Goal: Task Accomplishment & Management: Use online tool/utility

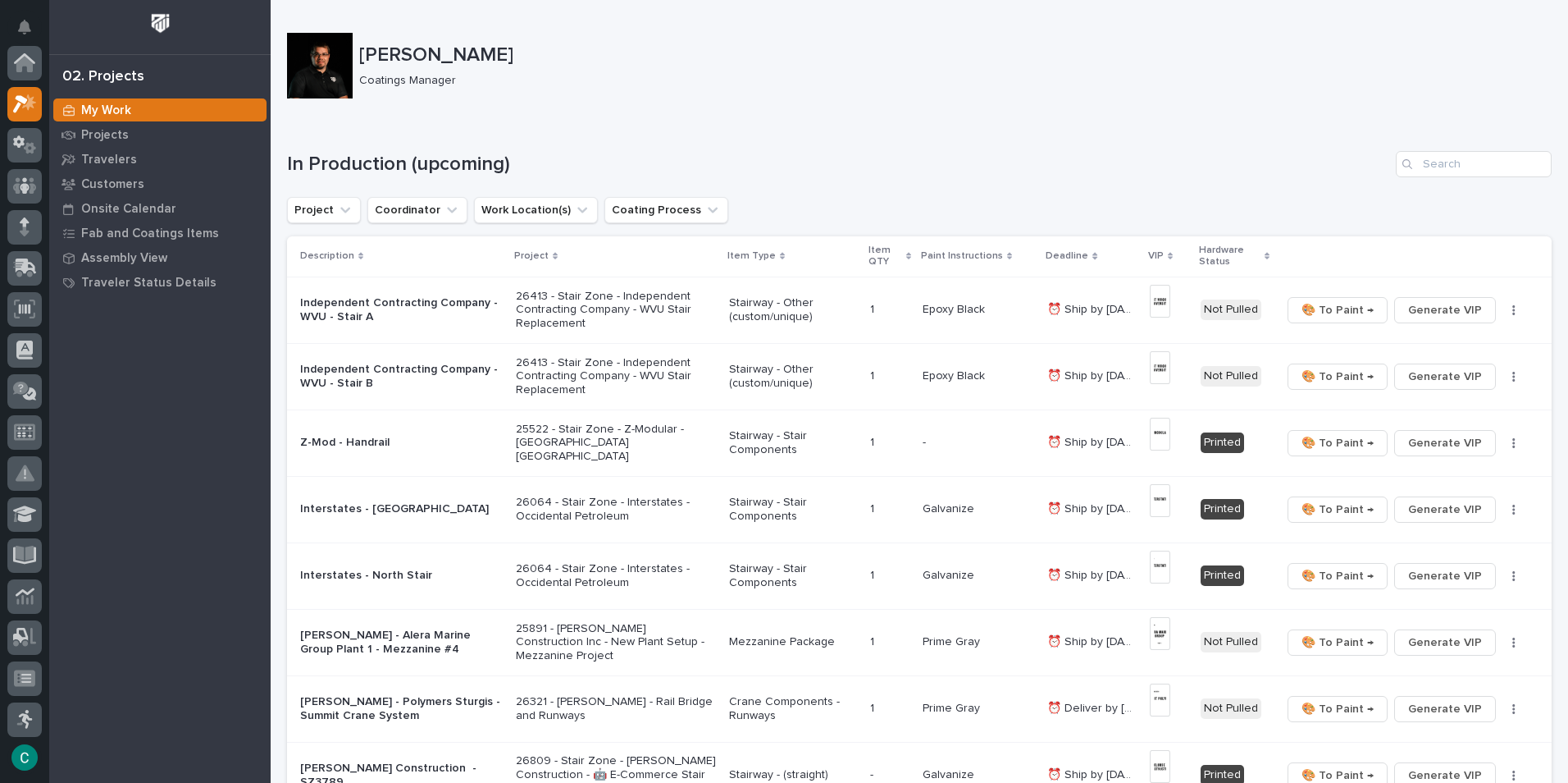
scroll to position [41, 0]
click at [118, 159] on p "Travelers" at bounding box center [108, 160] width 55 height 15
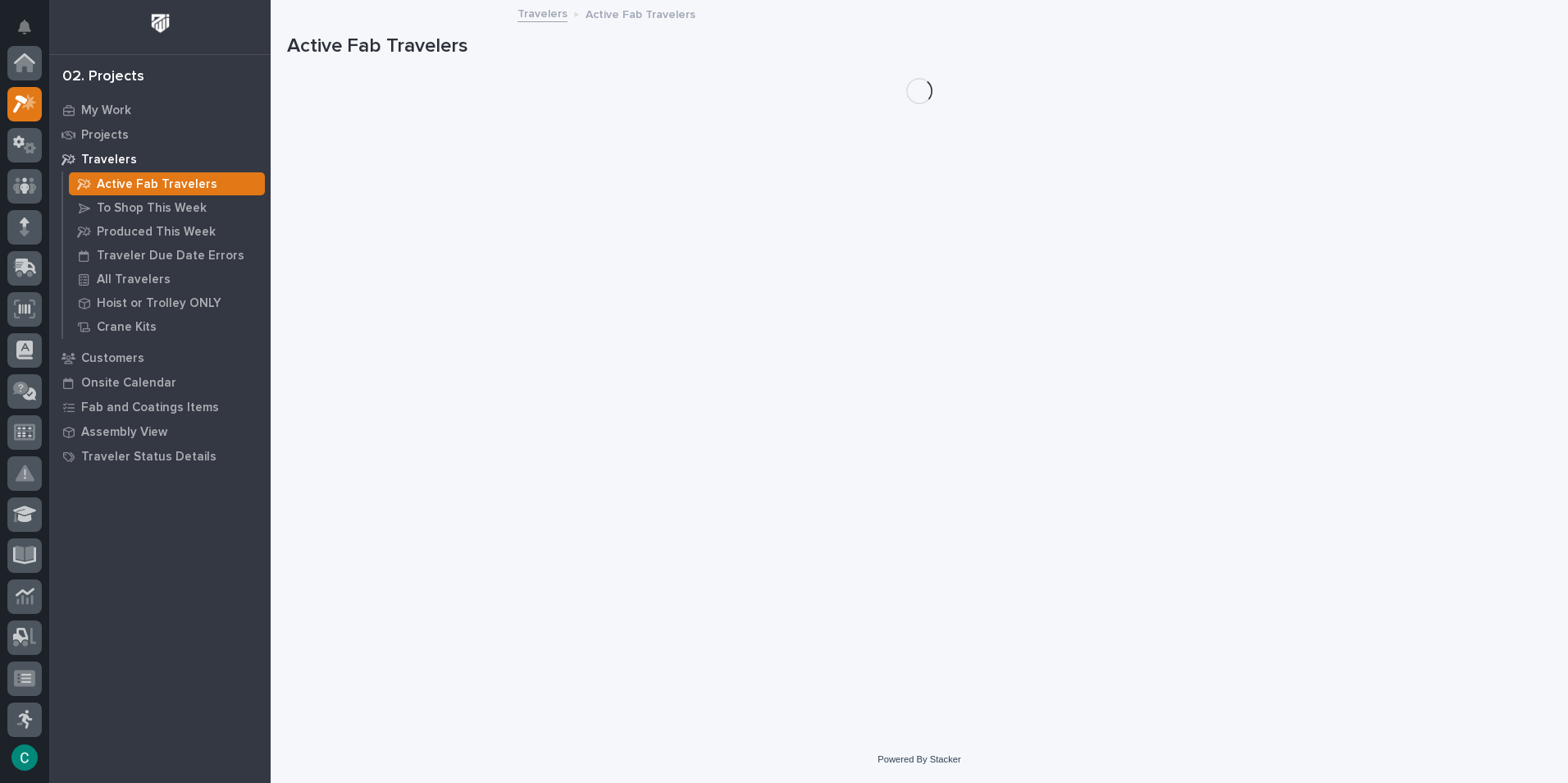
scroll to position [41, 0]
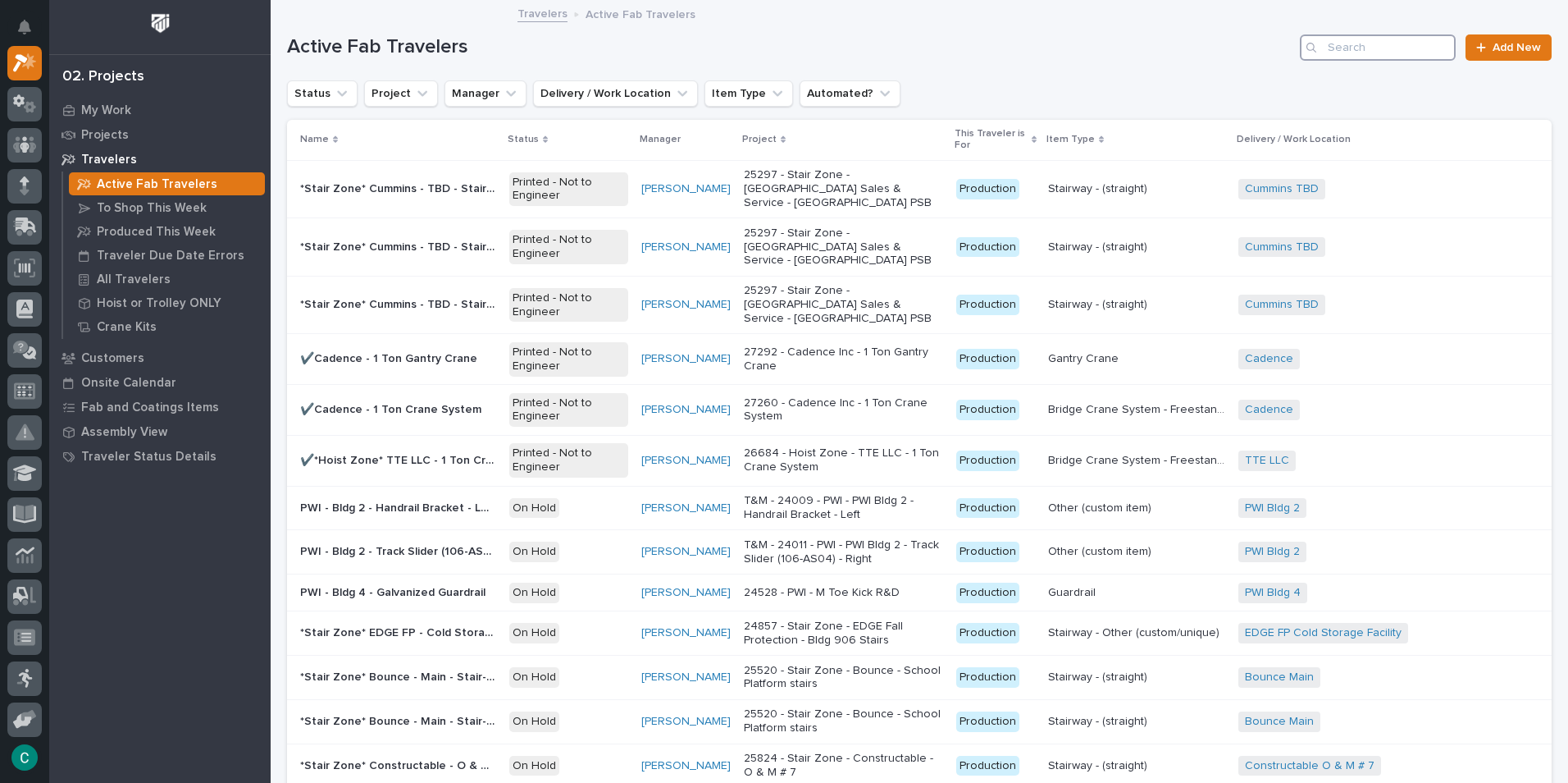
click at [1377, 51] on input "Search" at bounding box center [1378, 47] width 156 height 26
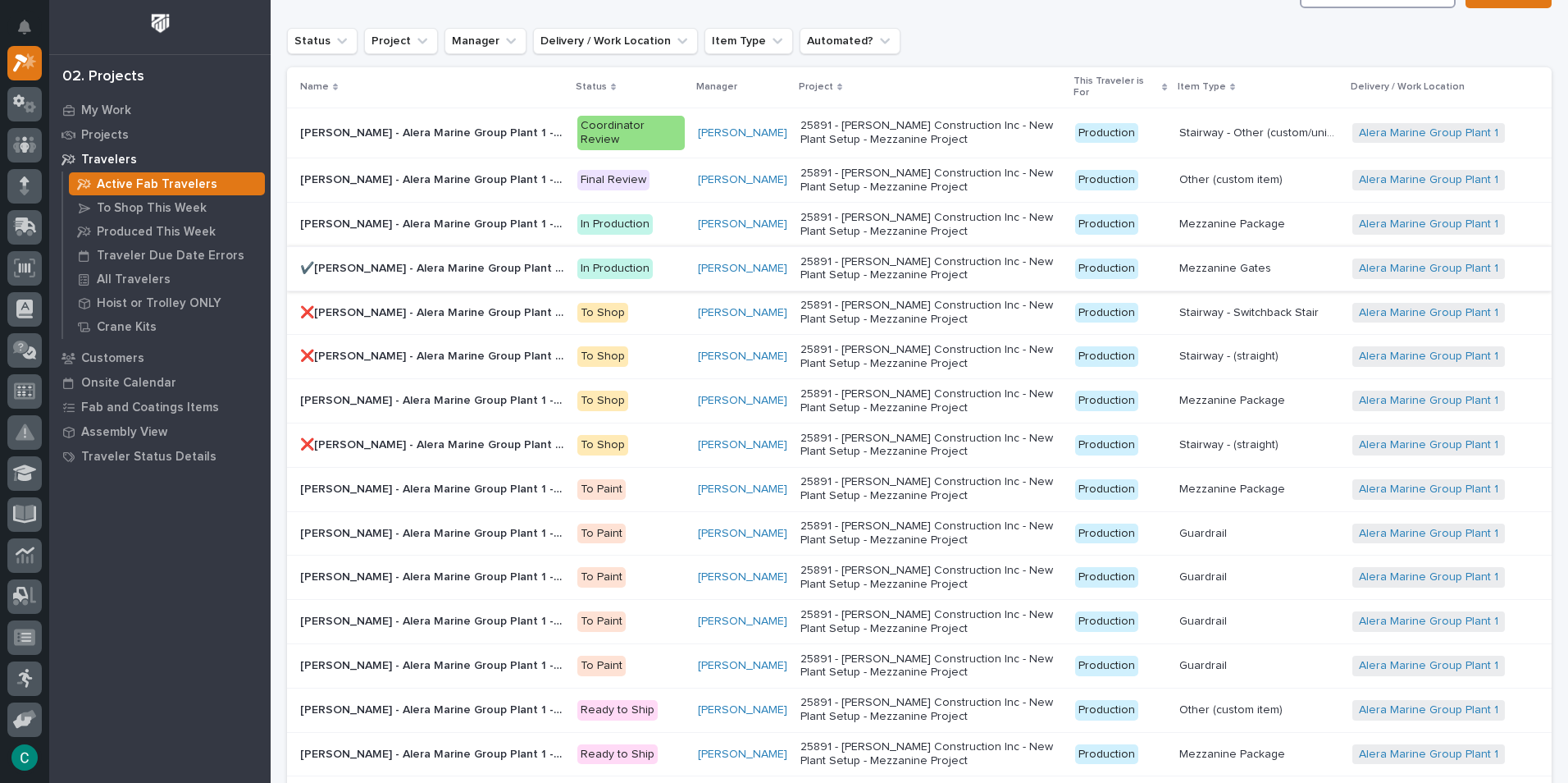
scroll to position [82, 0]
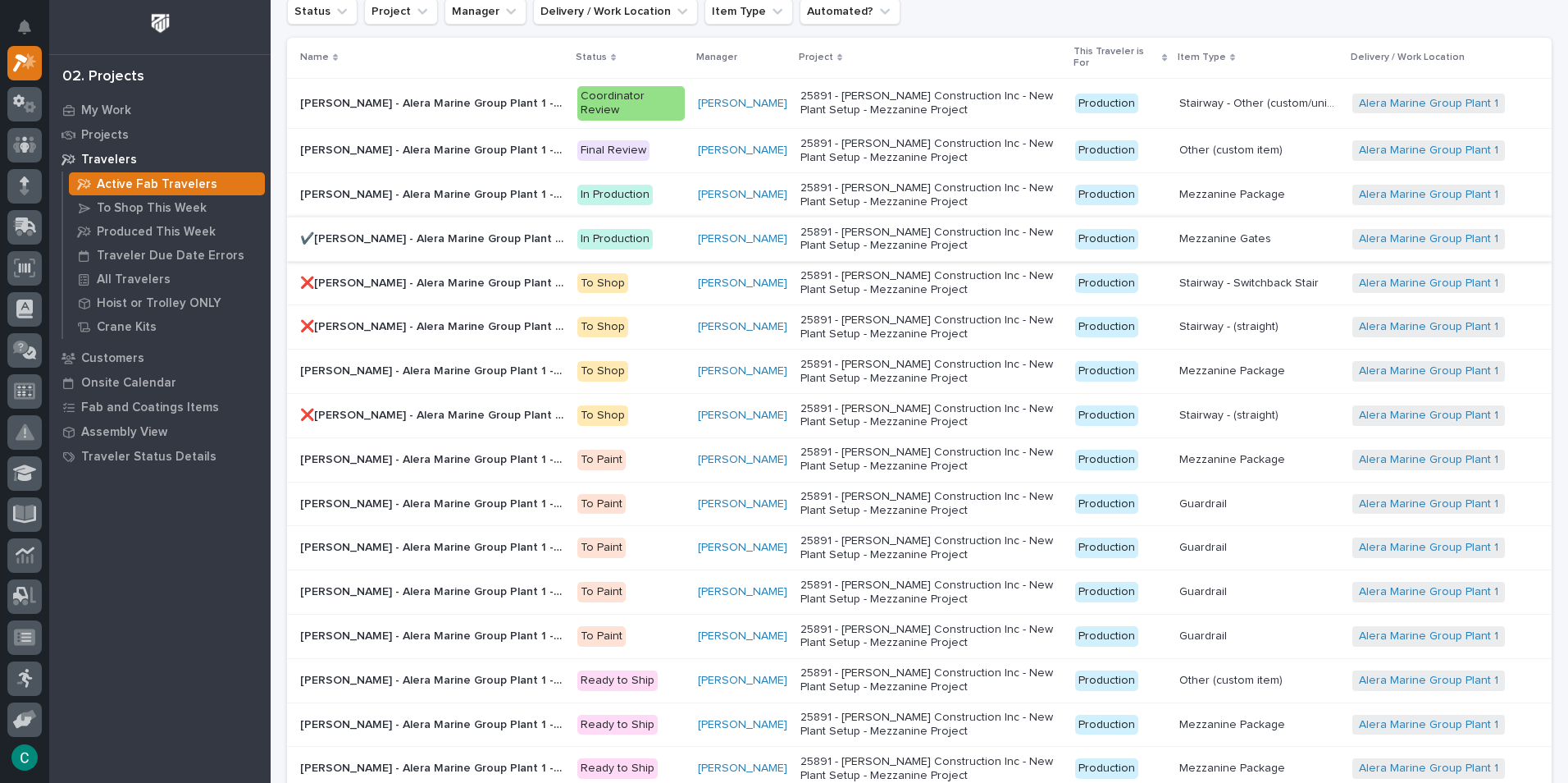
type input "alera"
click at [530, 238] on p "✔️[PERSON_NAME] - Alera Marine Group Plant 1 - (11) 12' Manual Rolling Mezzanin…" at bounding box center [433, 238] width 268 height 18
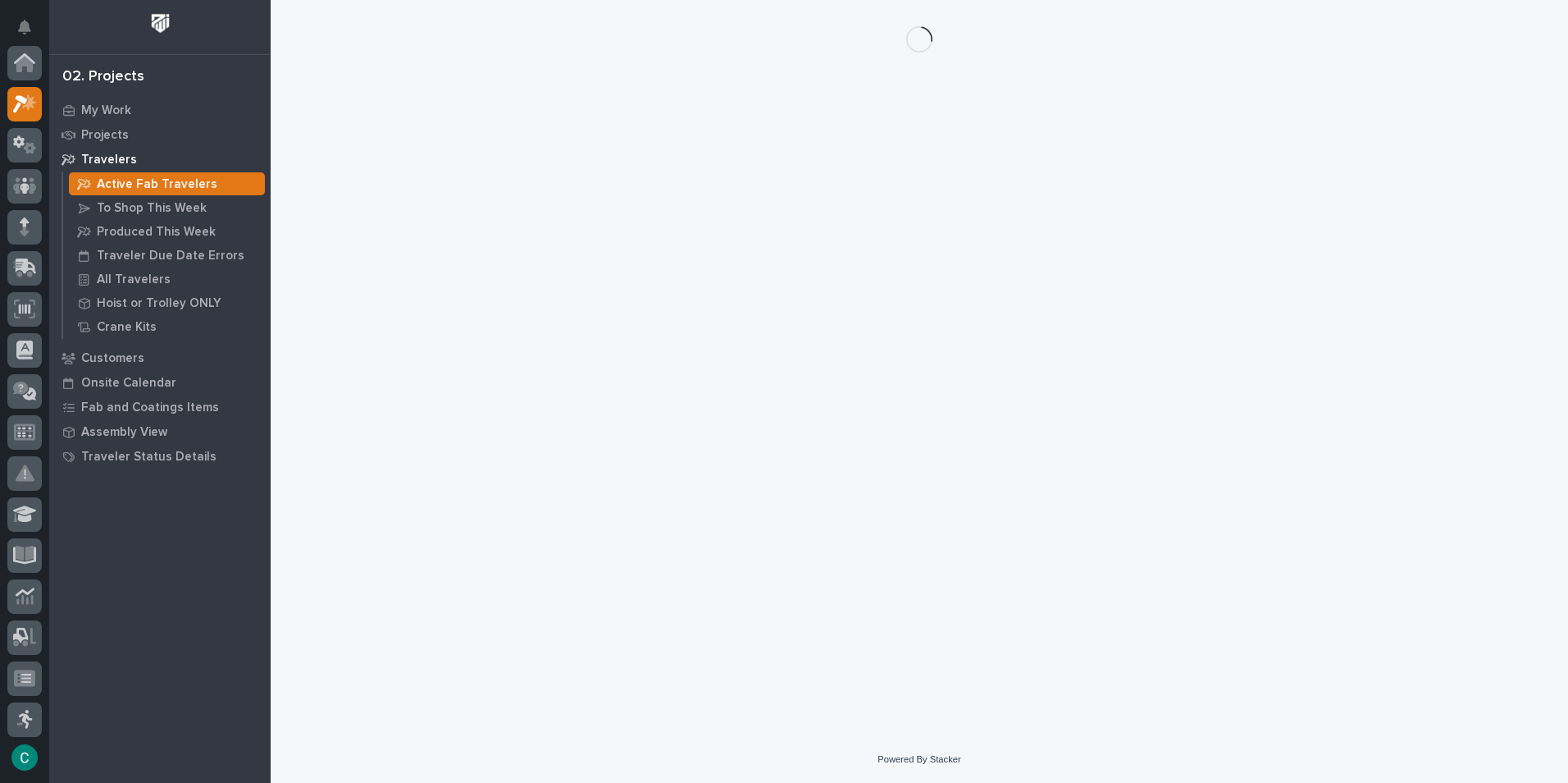
scroll to position [41, 0]
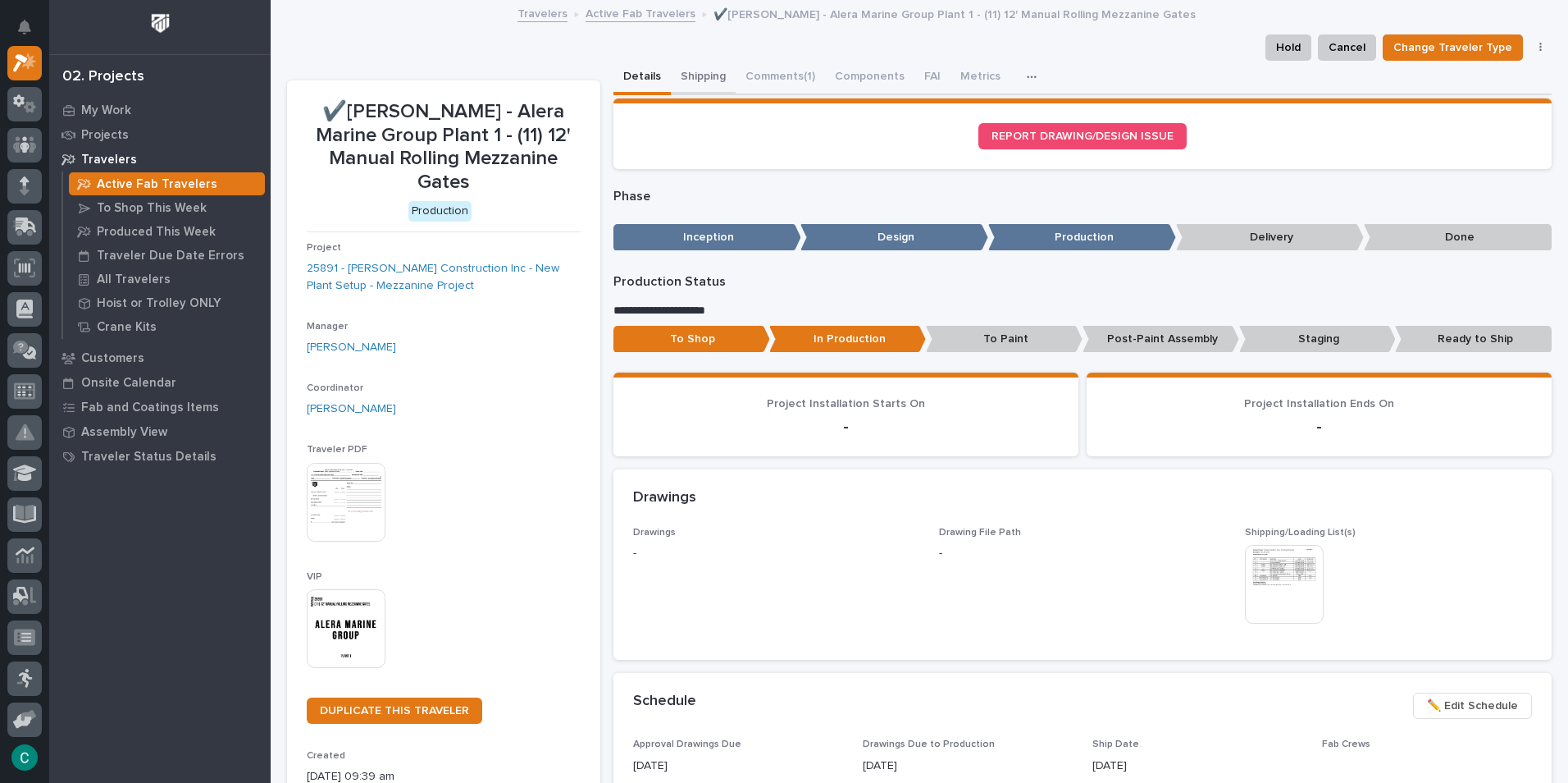
click at [702, 76] on button "Shipping" at bounding box center [703, 77] width 65 height 34
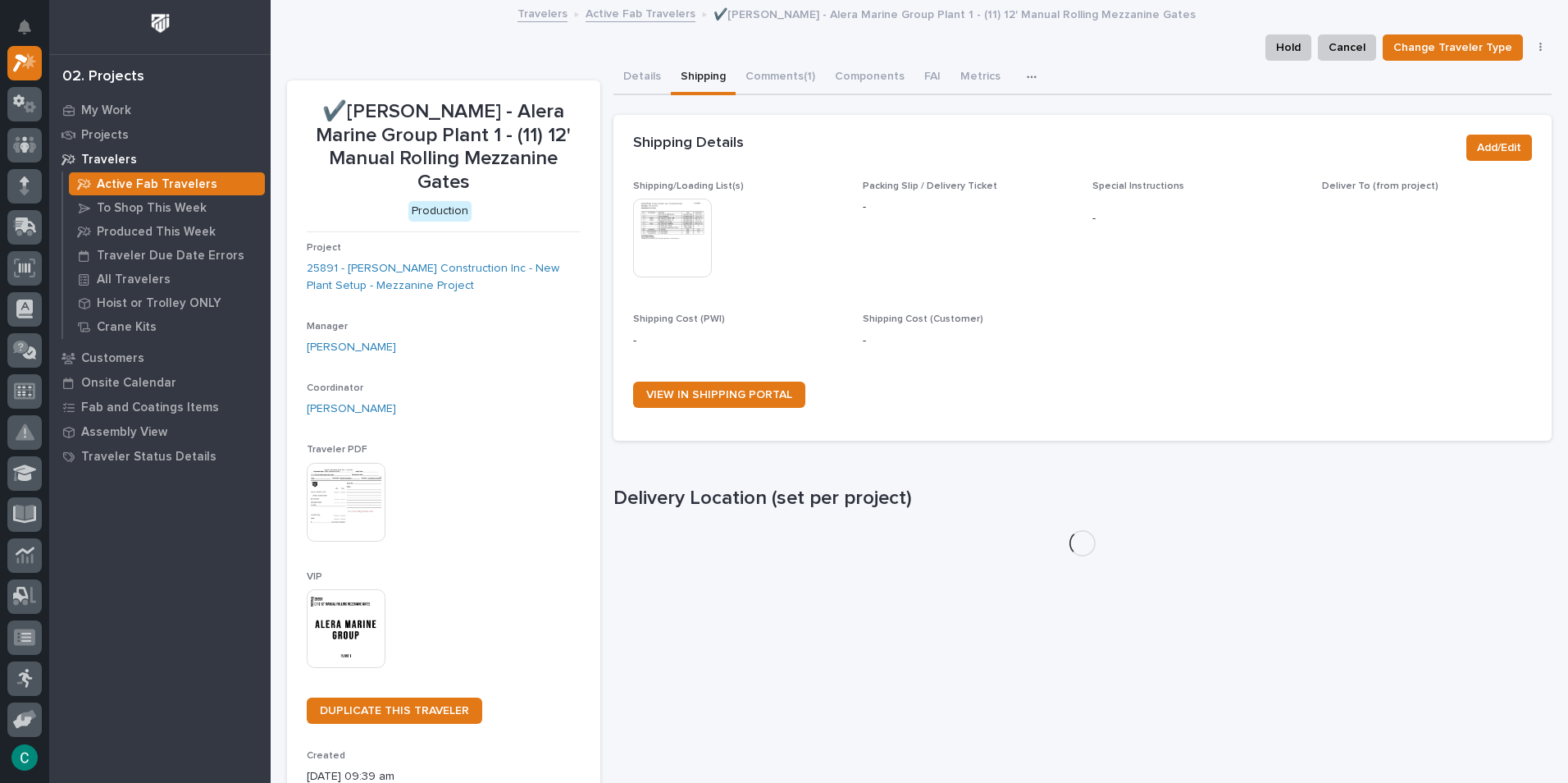
click at [685, 236] on img at bounding box center [673, 238] width 79 height 79
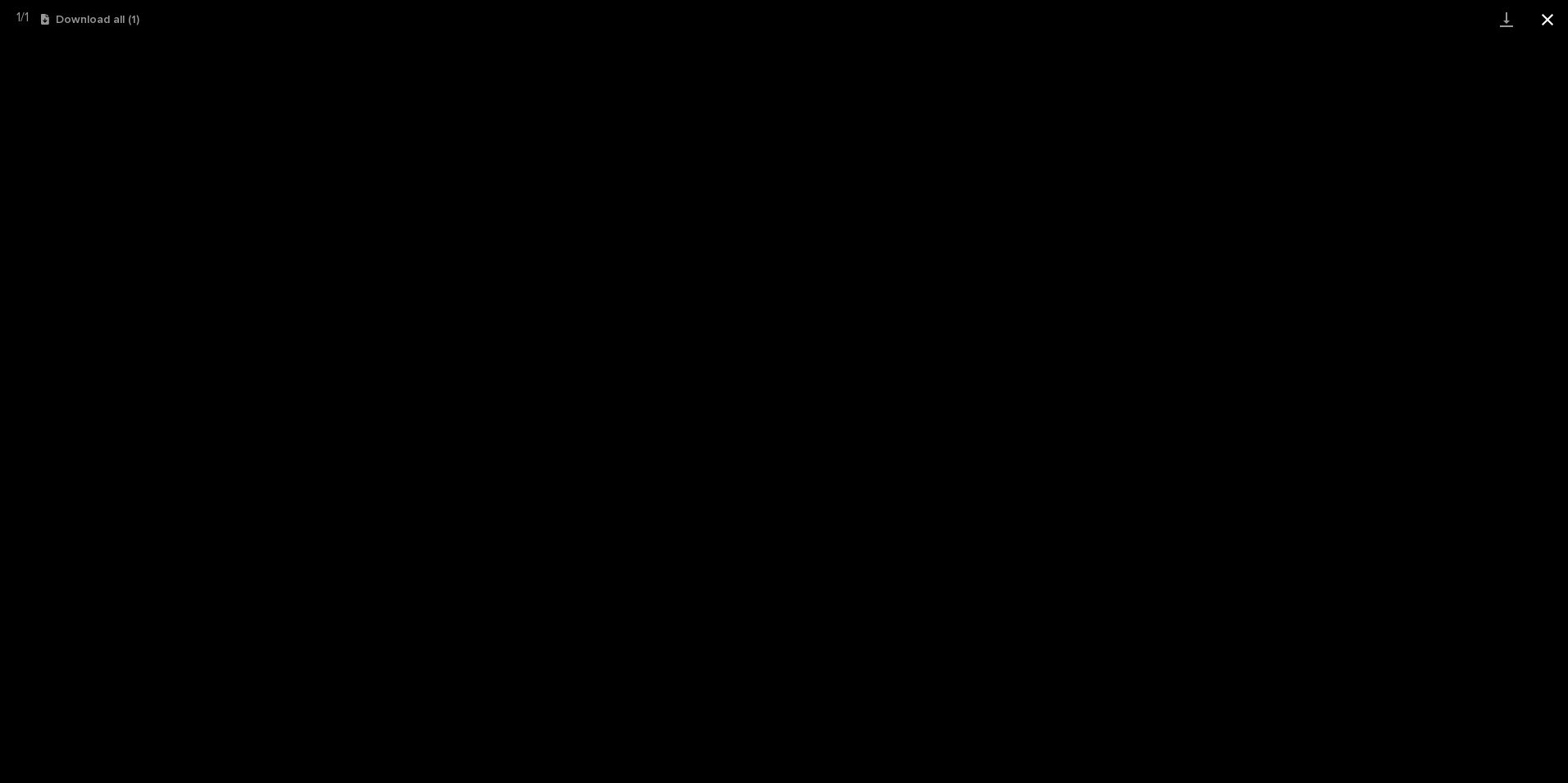
click at [1545, 13] on button "Close gallery" at bounding box center [1548, 19] width 41 height 39
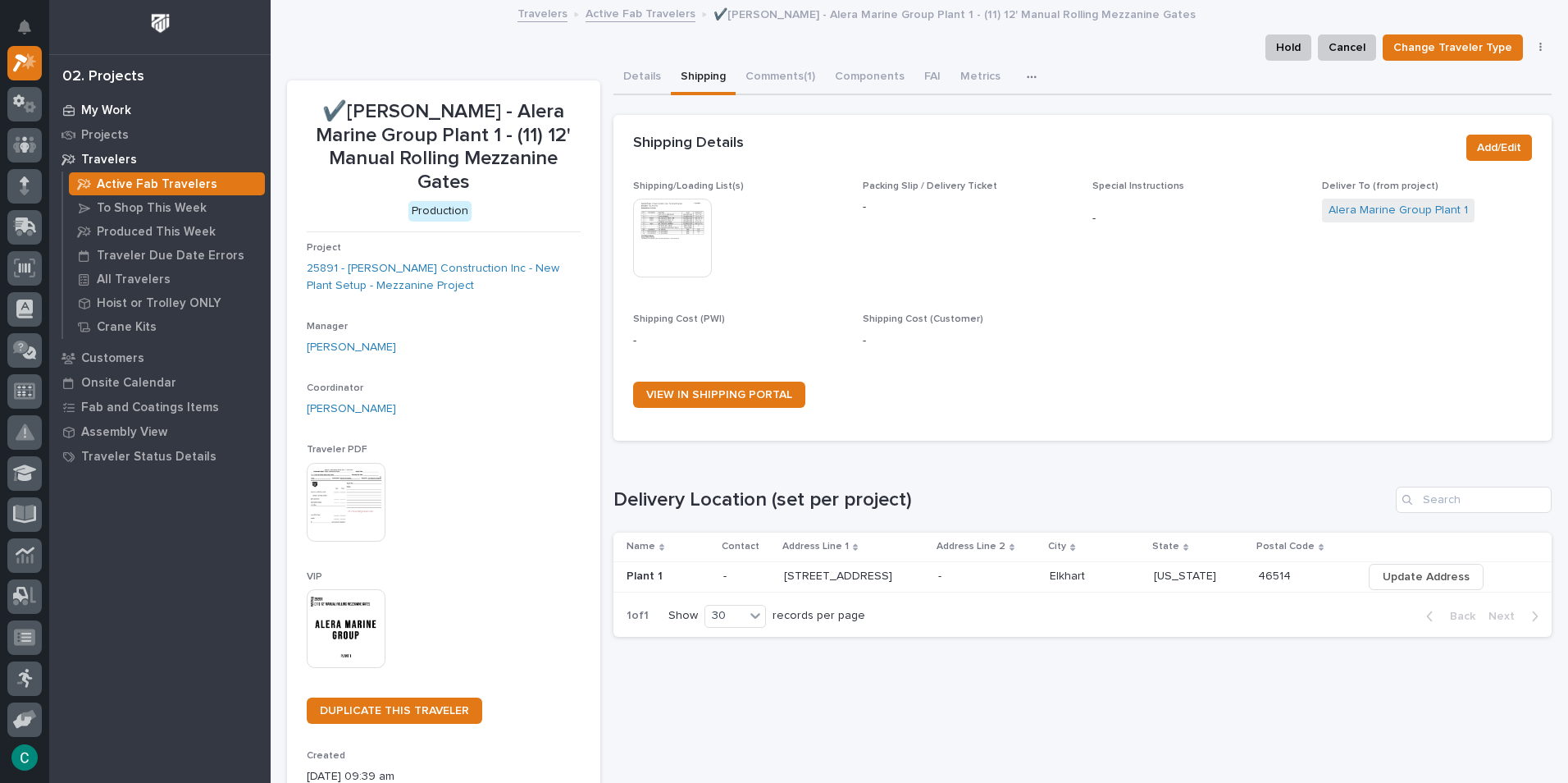
click at [112, 105] on p "My Work" at bounding box center [105, 110] width 50 height 15
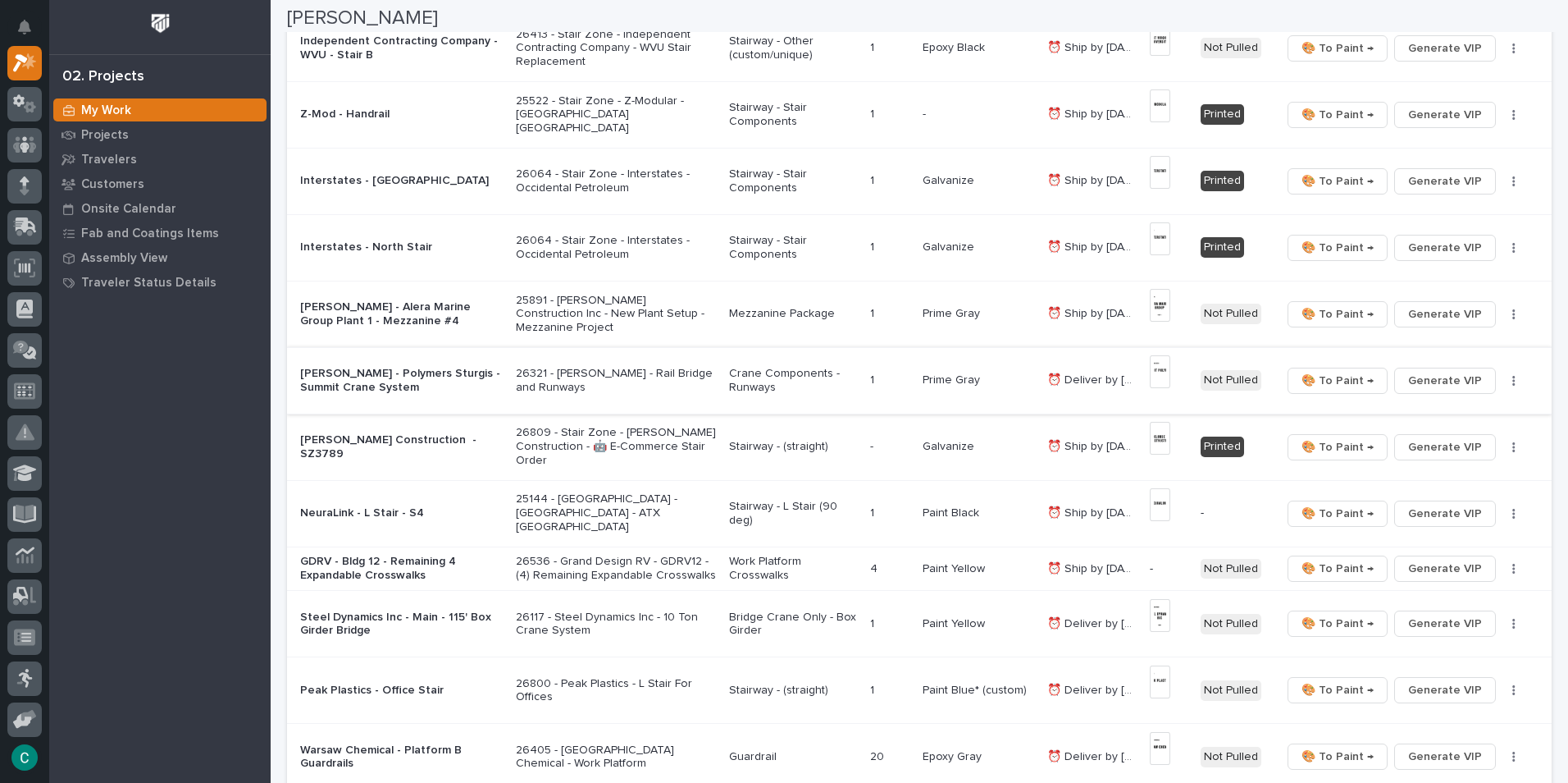
scroll to position [656, 0]
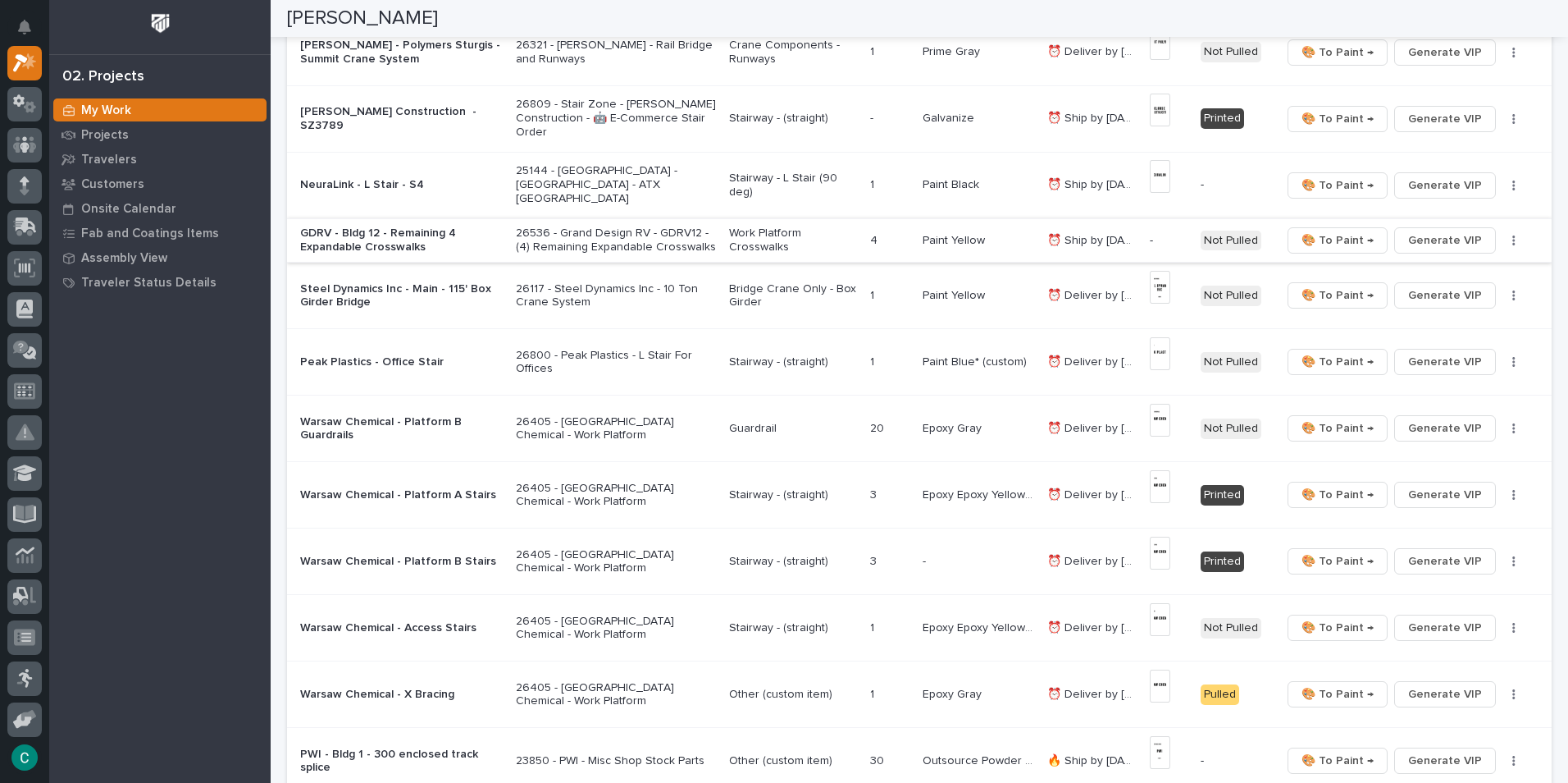
click at [1433, 242] on span "Generate VIP" at bounding box center [1445, 241] width 74 height 19
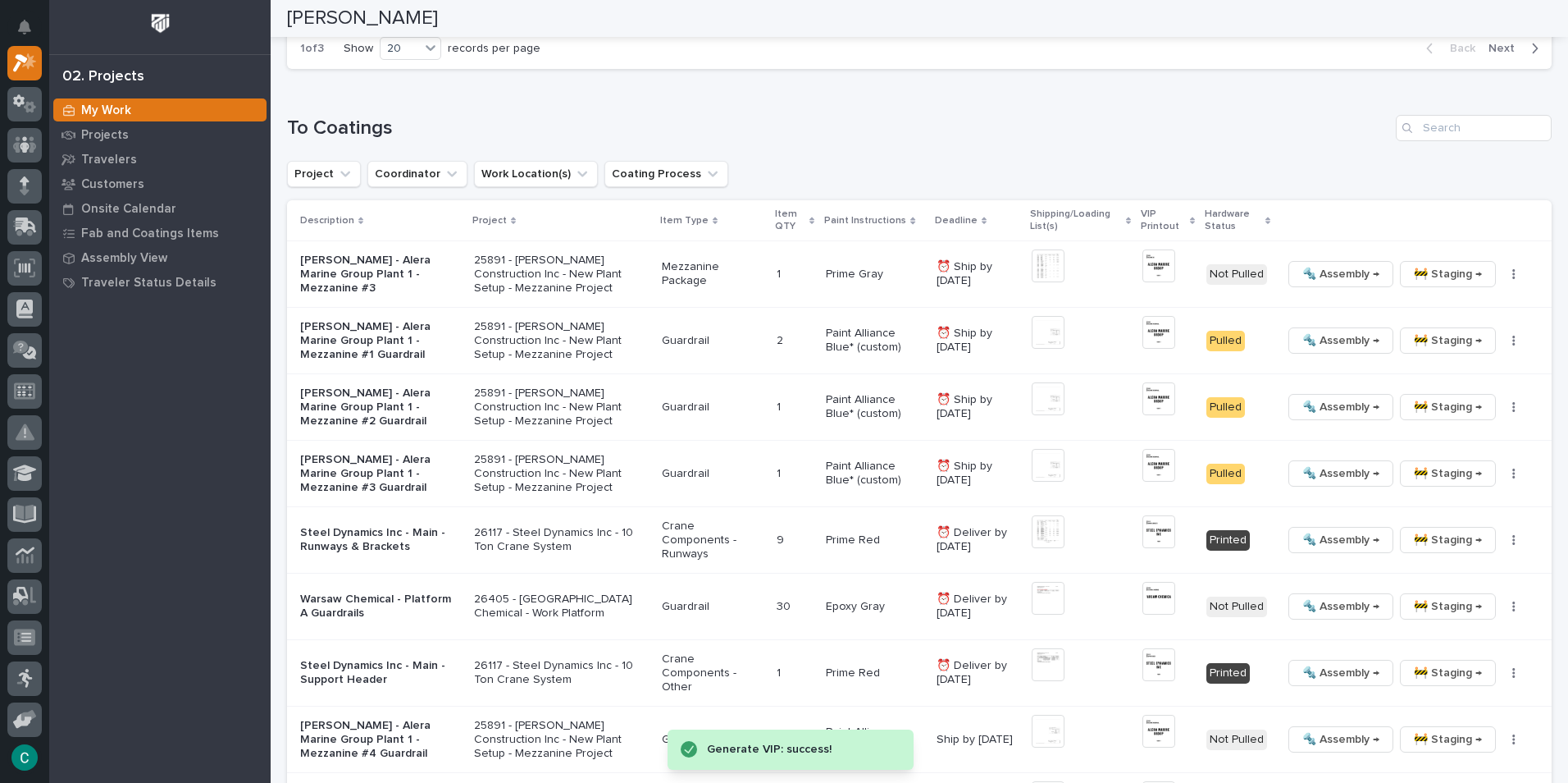
scroll to position [1642, 0]
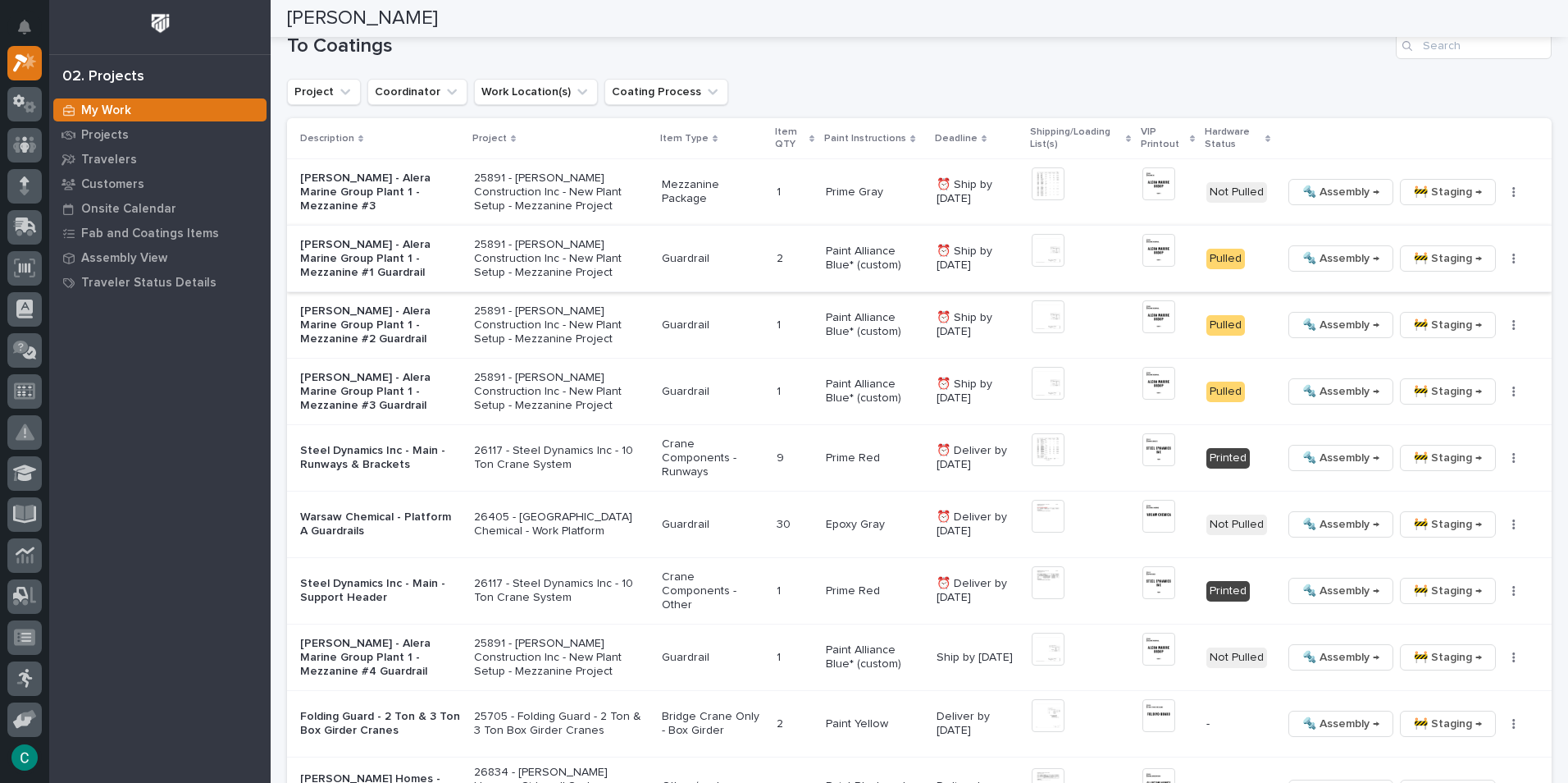
click at [1415, 259] on span "🚧 Staging →" at bounding box center [1448, 258] width 68 height 19
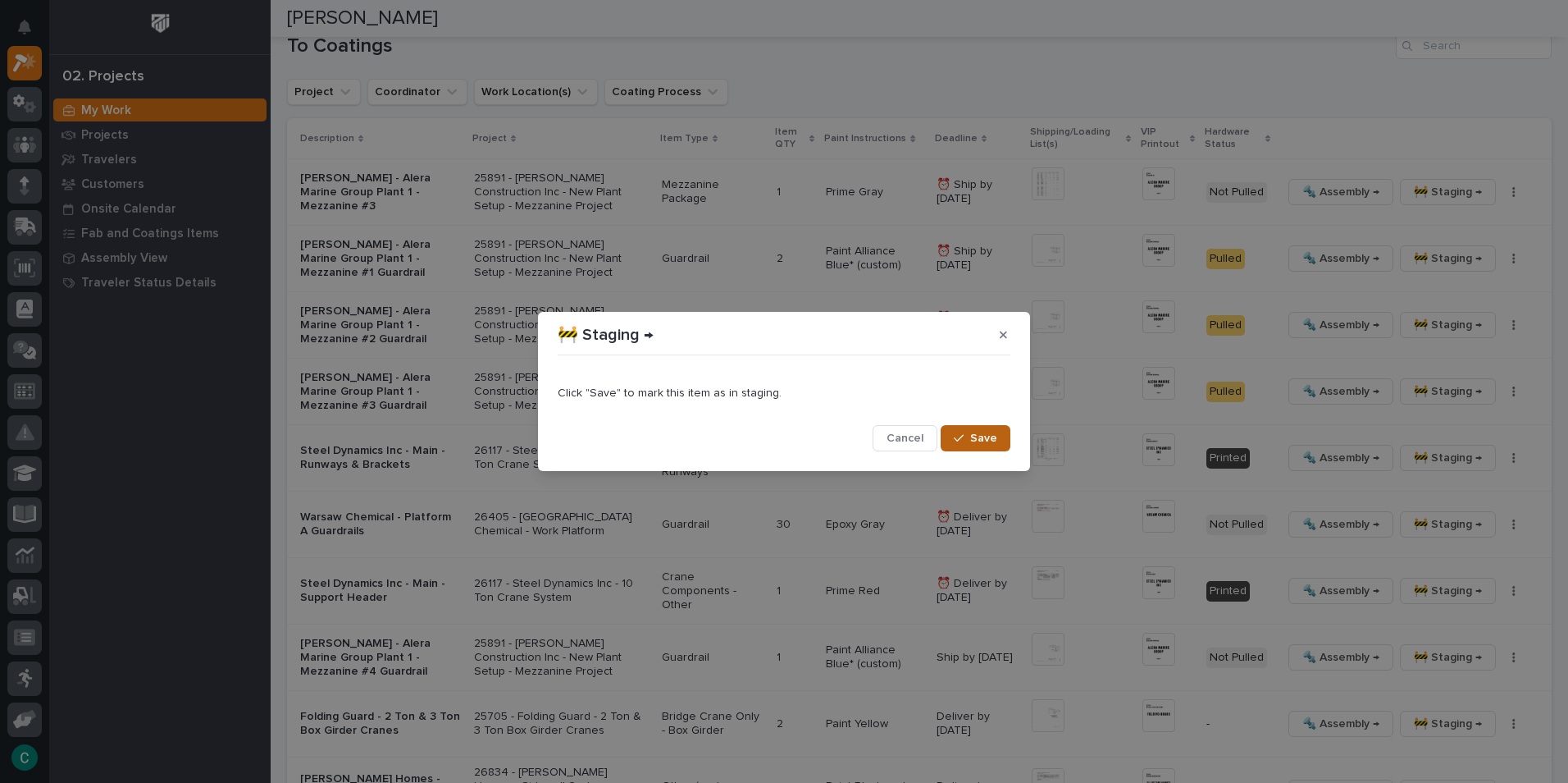
click at [990, 444] on span "Save" at bounding box center [984, 437] width 27 height 15
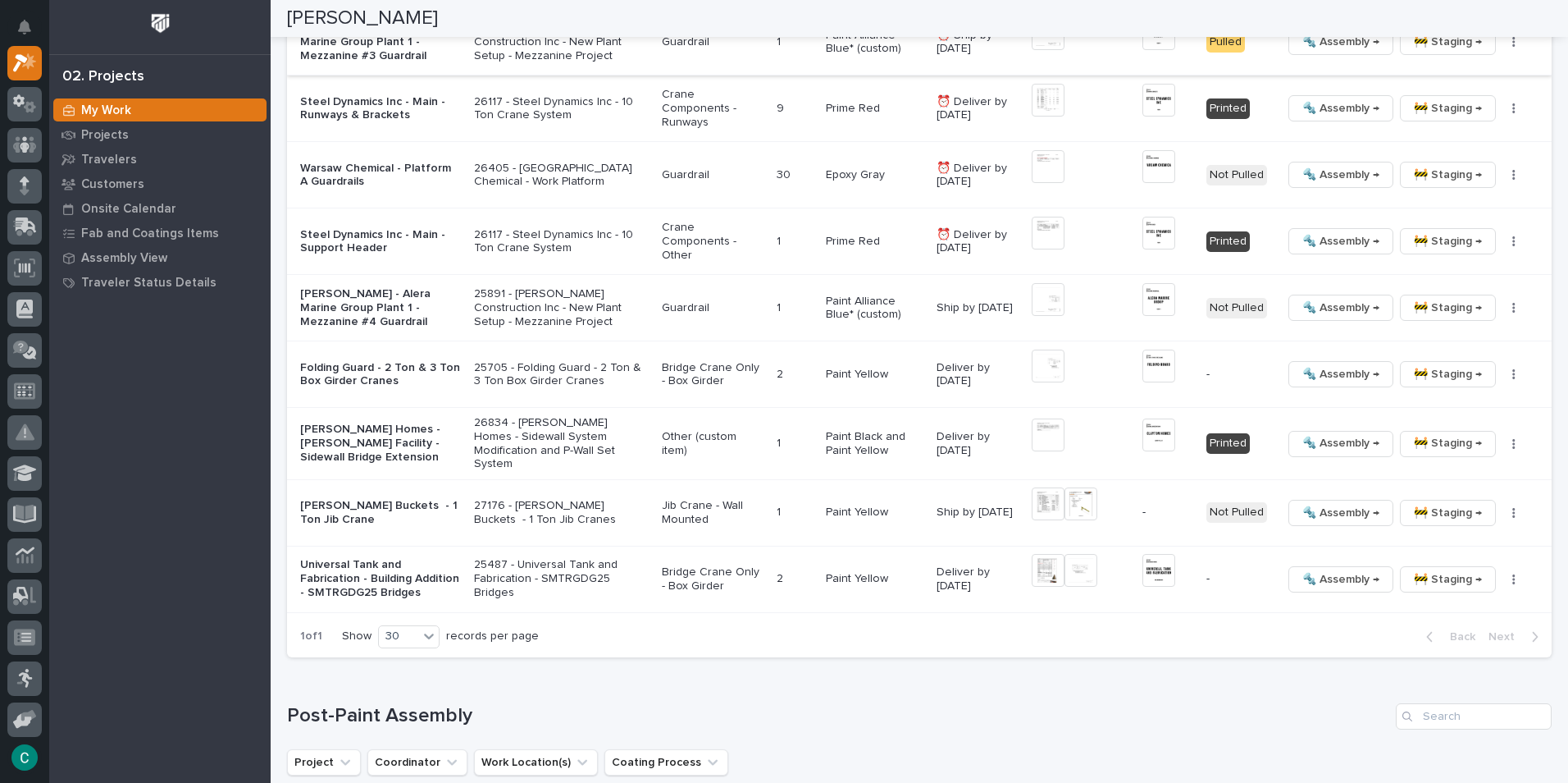
scroll to position [1948, 0]
click at [1513, 506] on icon "button" at bounding box center [1513, 512] width 3 height 12
click at [1456, 572] on span "Generate VIP" at bounding box center [1442, 566] width 70 height 19
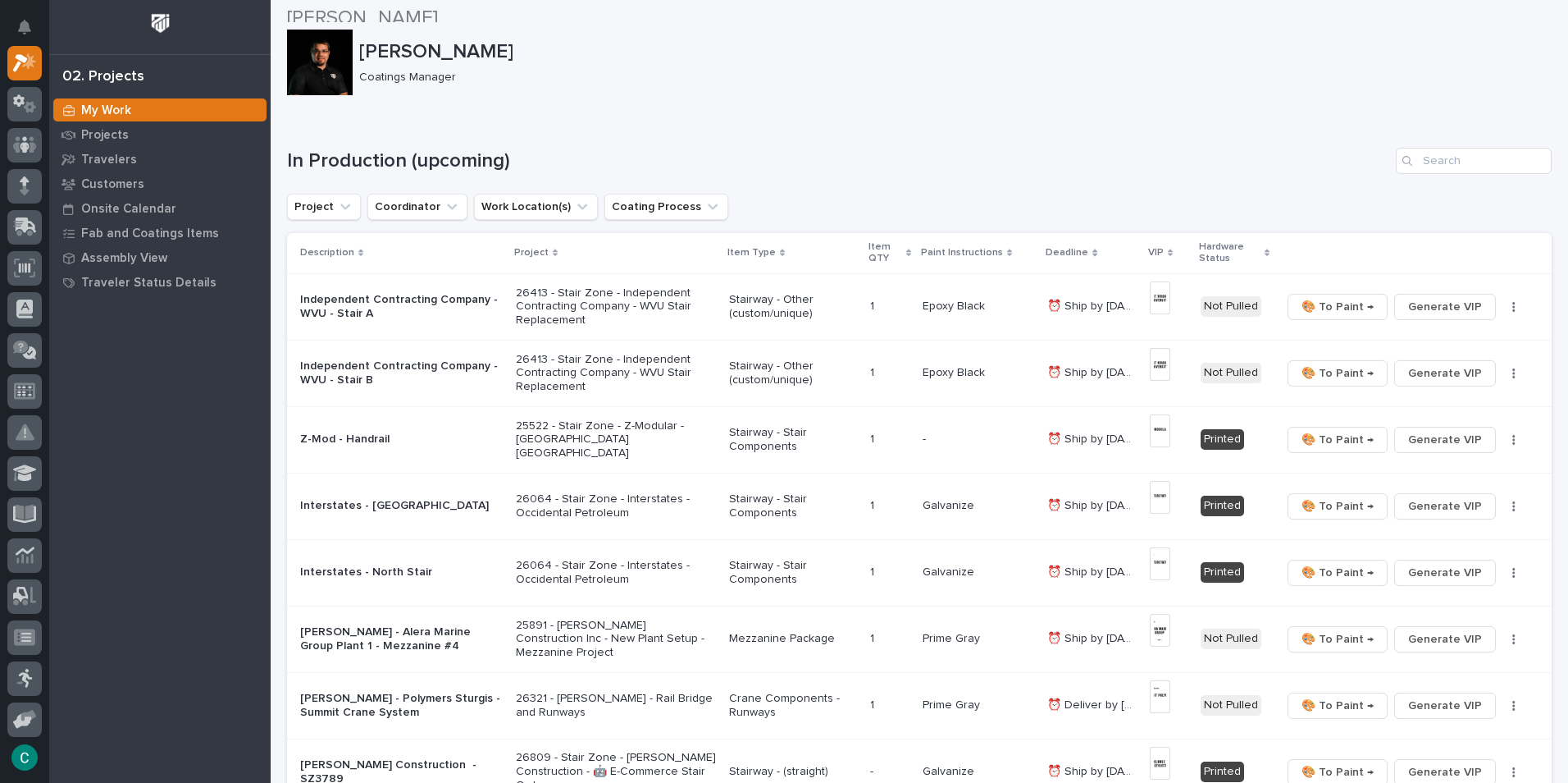
scroll to position [0, 0]
